Goal: Task Accomplishment & Management: Manage account settings

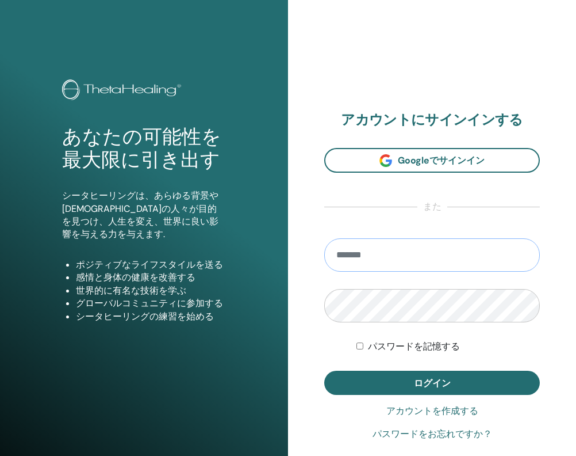
type input "**********"
click at [432, 382] on button "ログイン" at bounding box center [432, 382] width 216 height 24
